Goal: Task Accomplishment & Management: Manage account settings

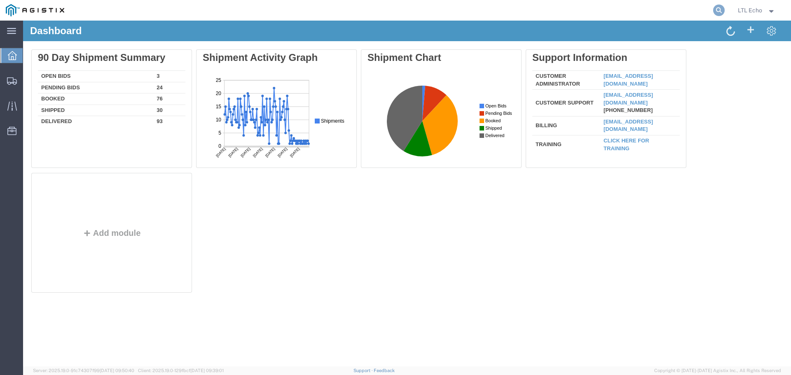
click at [721, 9] on icon at bounding box center [719, 11] width 12 height 12
click at [642, 14] on input "search" at bounding box center [588, 10] width 250 height 20
paste input "56776612"
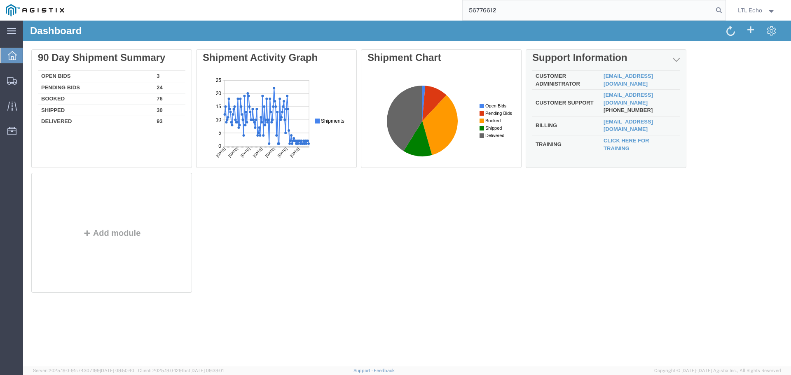
type input "56776612"
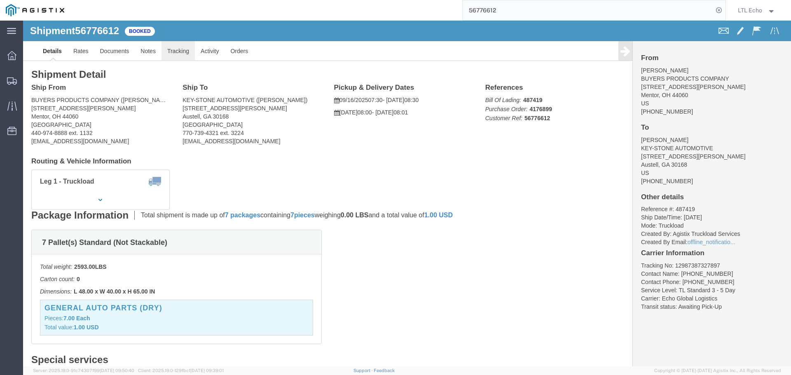
click link "Tracking"
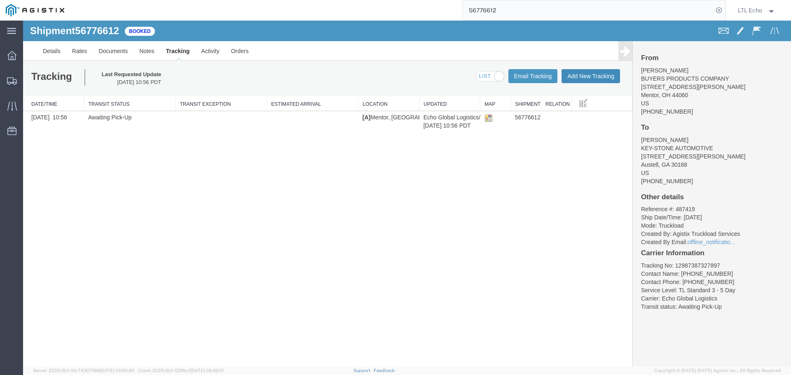
click at [587, 76] on button "Add New Tracking" at bounding box center [591, 76] width 59 height 14
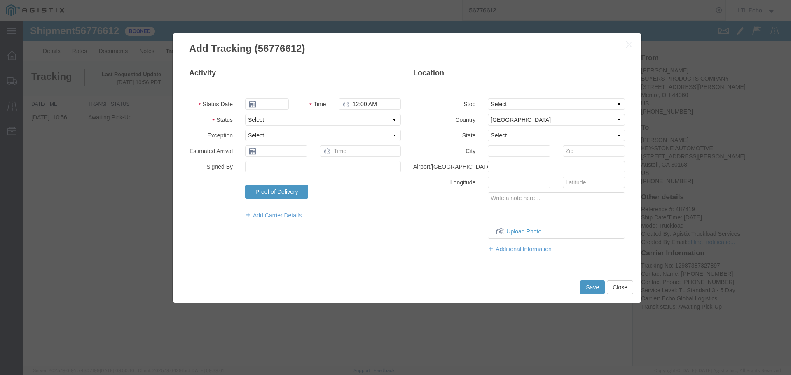
type input "09/16/2025"
type input "7:00 AM"
click at [275, 121] on select "Select Arrival Notice Available Arrival Notice Imported Arrive at Delivery Loca…" at bounding box center [323, 120] width 156 height 12
select select "PICKEDUP"
click at [275, 121] on select "Select Arrival Notice Available Arrival Notice Imported Arrive at Delivery Loca…" at bounding box center [323, 120] width 156 height 12
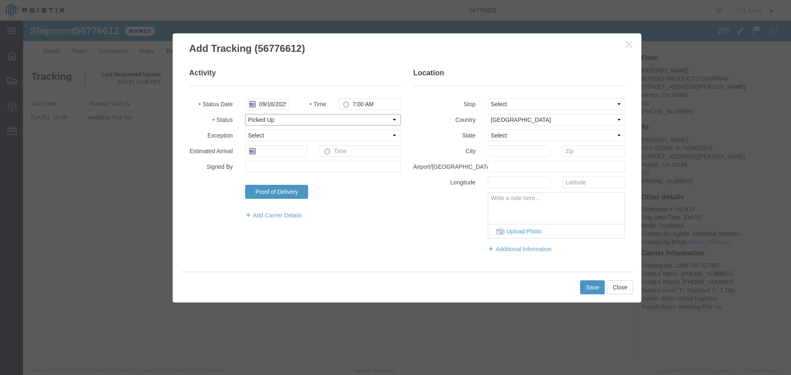
click at [275, 121] on select "Select Arrival Notice Available Arrival Notice Imported Arrive at Delivery Loca…" at bounding box center [323, 120] width 156 height 12
click at [279, 154] on input "text" at bounding box center [276, 151] width 62 height 12
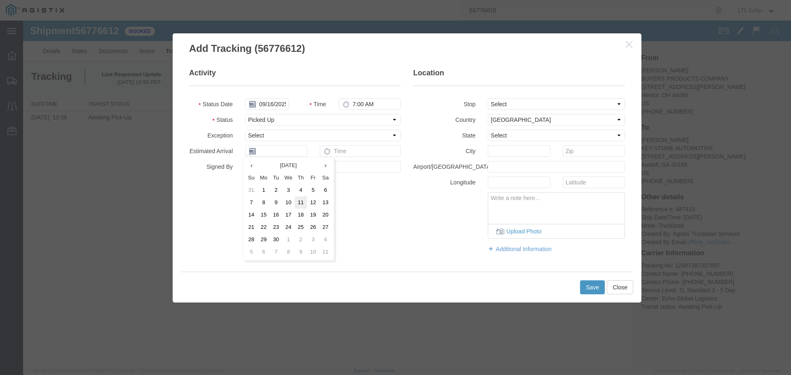
click at [301, 200] on td "11" at bounding box center [301, 203] width 12 height 12
type input "[DATE]"
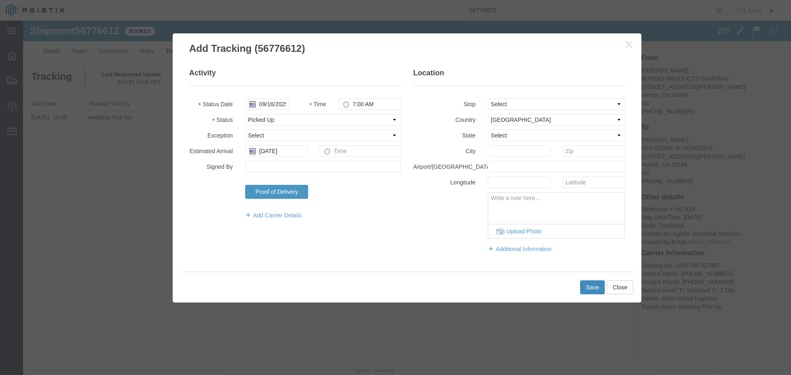
click at [587, 288] on button "Save" at bounding box center [592, 288] width 25 height 14
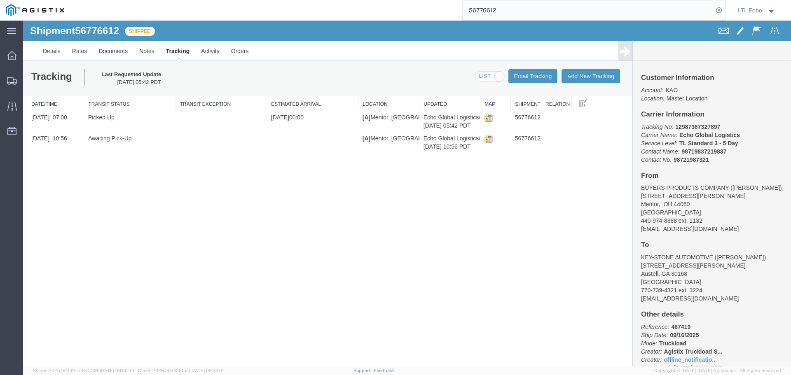
click at [477, 12] on input "56776612" at bounding box center [588, 10] width 250 height 20
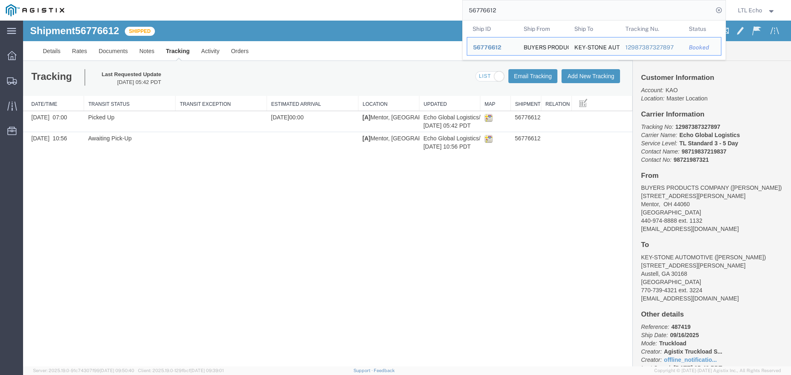
click at [477, 12] on input "56776612" at bounding box center [588, 10] width 250 height 20
paste input "819475"
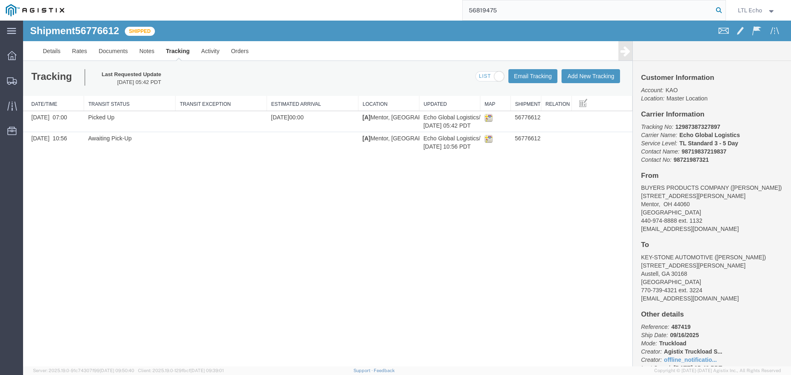
type input "56819475"
click at [719, 9] on icon at bounding box center [719, 11] width 12 height 12
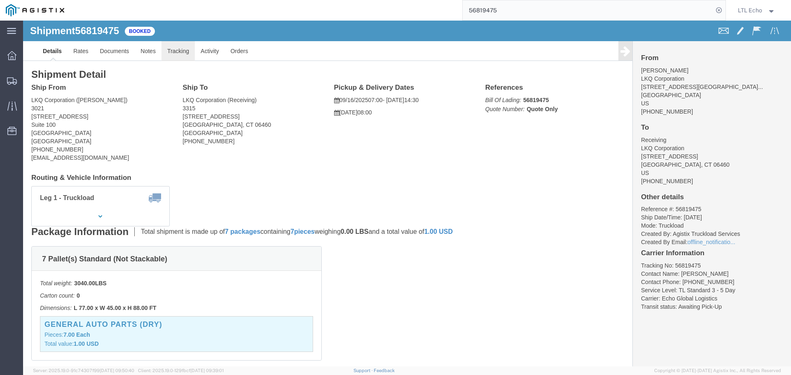
click link "Tracking"
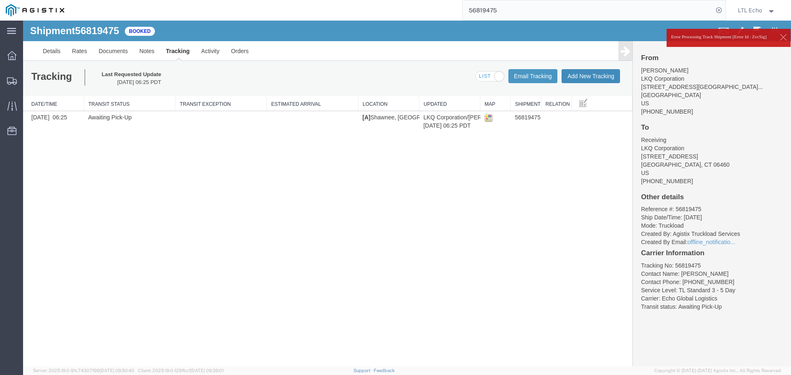
click at [591, 80] on button "Add New Tracking" at bounding box center [591, 76] width 59 height 14
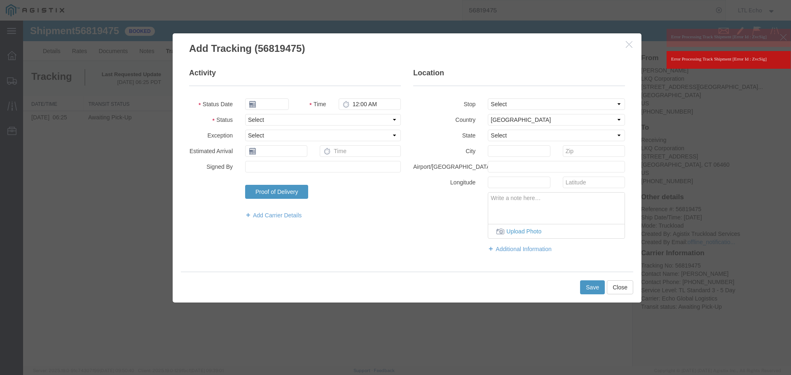
type input "09/16/2025"
type input "7:00 AM"
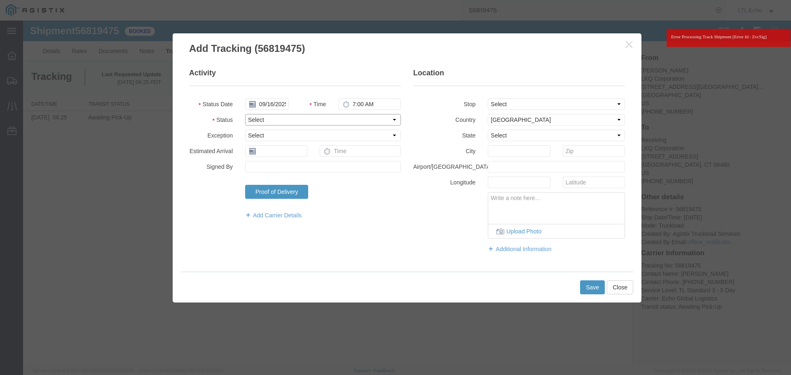
click at [276, 120] on select "Select Arrival Notice Available Arrival Notice Imported Arrive at Delivery Loca…" at bounding box center [323, 120] width 156 height 12
select select "PICKEDUP"
click at [276, 120] on select "Select Arrival Notice Available Arrival Notice Imported Arrive at Delivery Loca…" at bounding box center [323, 120] width 156 height 12
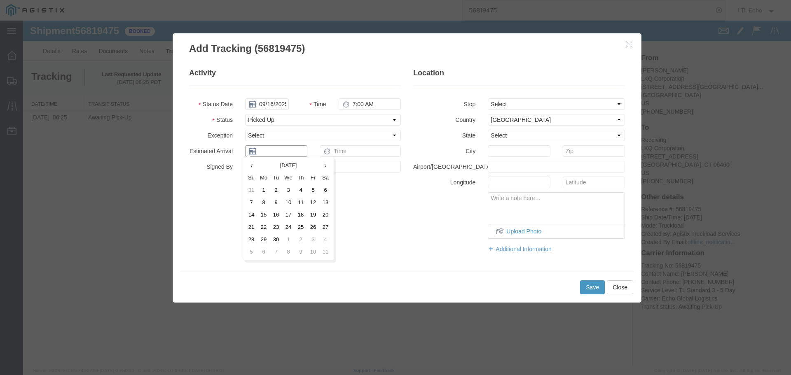
click at [272, 149] on input "text" at bounding box center [276, 151] width 62 height 12
click at [262, 215] on td "15" at bounding box center [263, 215] width 12 height 12
type input "[DATE]"
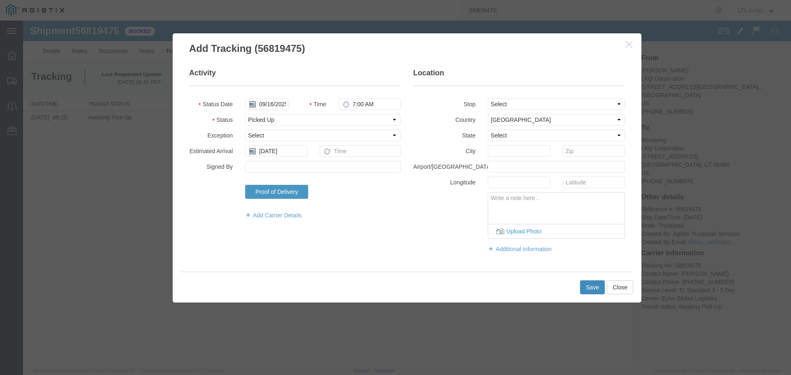
click at [590, 285] on button "Save" at bounding box center [592, 288] width 25 height 14
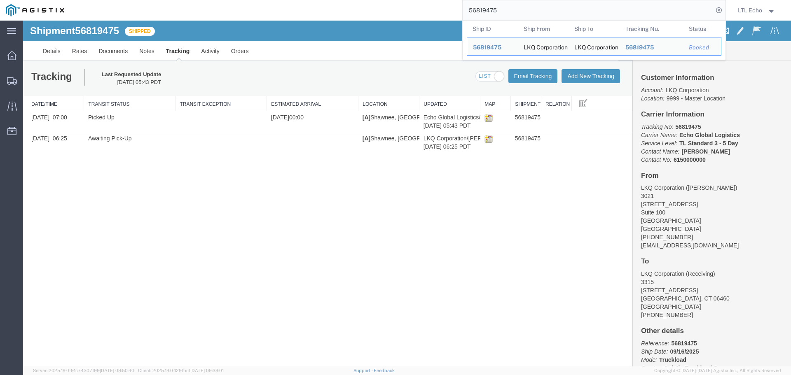
click at [486, 11] on input "56819475" at bounding box center [588, 10] width 250 height 20
paste input "789861"
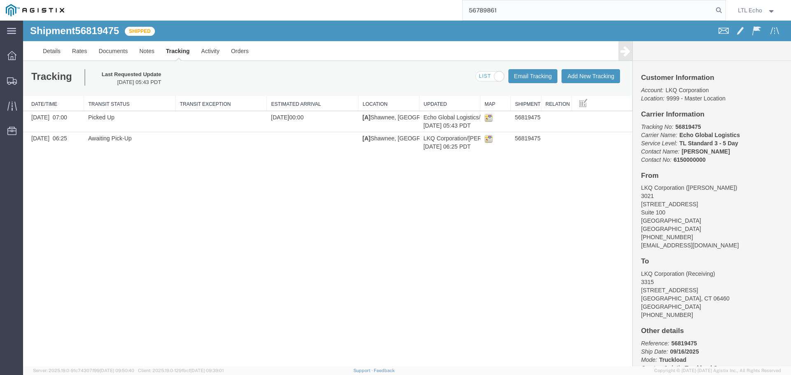
type input "56789861"
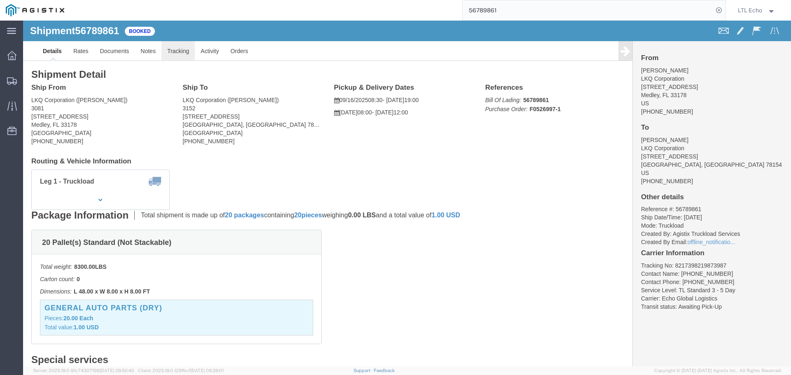
click link "Tracking"
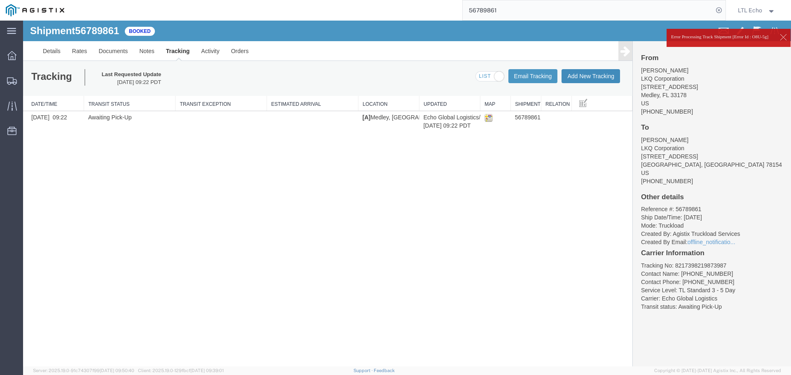
click at [590, 77] on button "Add New Tracking" at bounding box center [591, 76] width 59 height 14
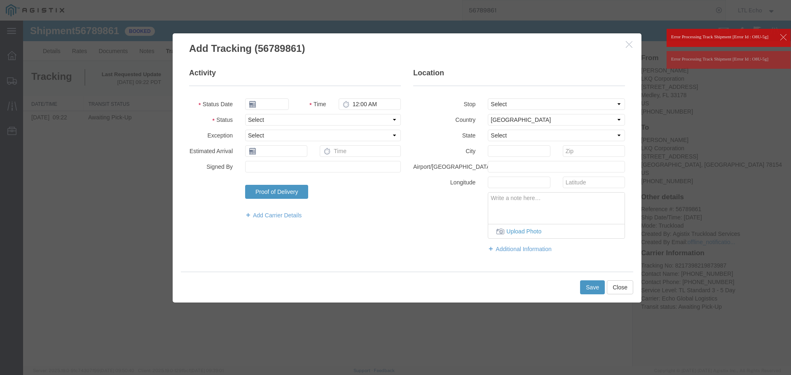
type input "09/16/2025"
type input "7:00 AM"
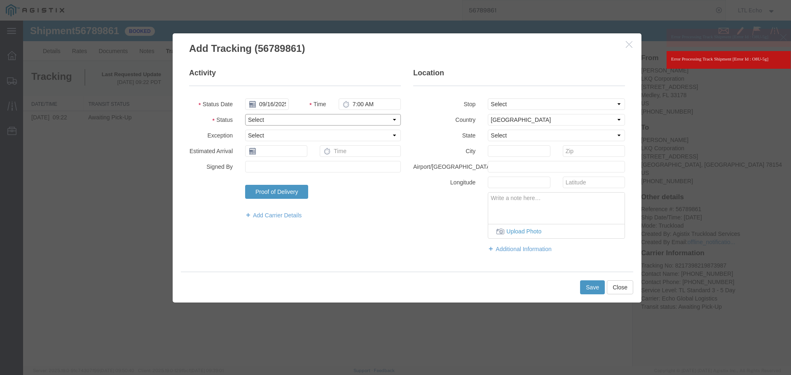
click at [268, 119] on select "Select Arrival Notice Available Arrival Notice Imported Arrive at Delivery Loca…" at bounding box center [323, 120] width 156 height 12
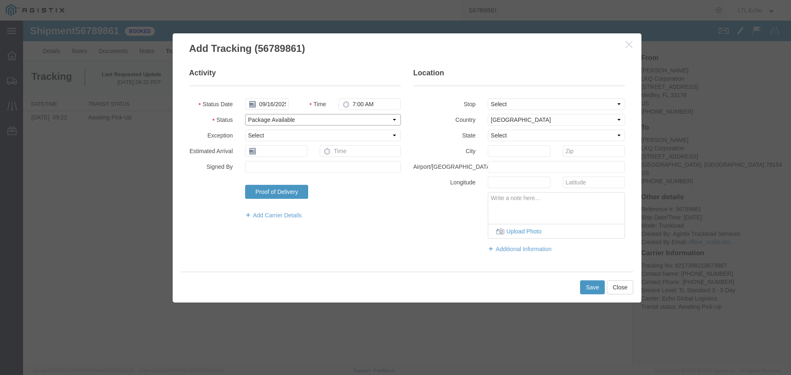
click at [268, 119] on select "Select Arrival Notice Available Arrival Notice Imported Arrive at Delivery Loca…" at bounding box center [323, 120] width 156 height 12
select select "PICKEDUP"
click at [268, 150] on input "text" at bounding box center [276, 151] width 62 height 12
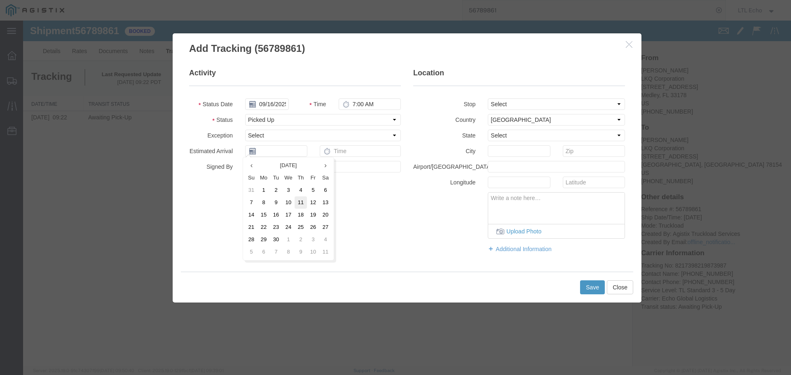
click at [297, 201] on td "11" at bounding box center [301, 203] width 12 height 12
type input "[DATE]"
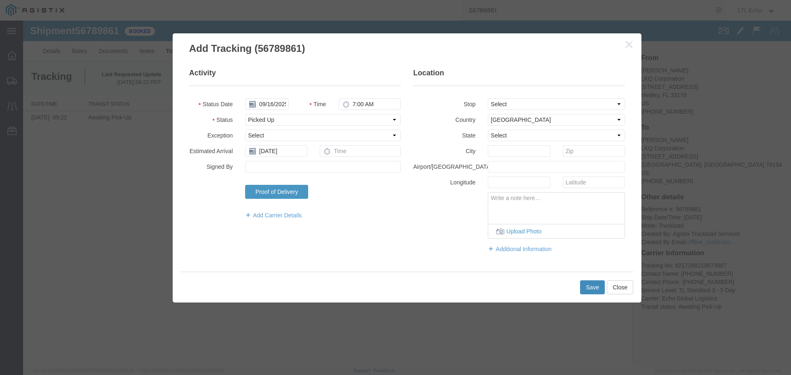
click at [582, 287] on button "Save" at bounding box center [592, 288] width 25 height 14
